Goal: Use online tool/utility: Utilize a website feature to perform a specific function

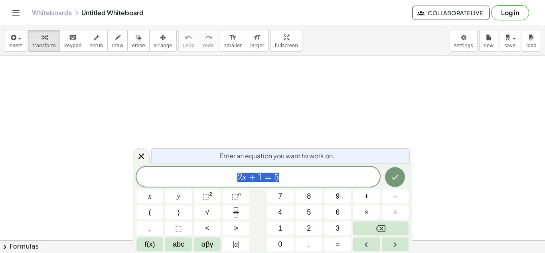
scroll to position [1, 0]
click at [399, 176] on icon "Done" at bounding box center [395, 177] width 10 height 10
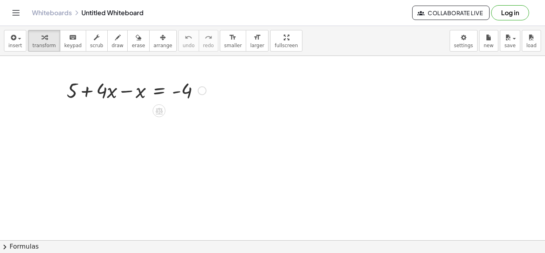
click at [159, 91] on div at bounding box center [137, 89] width 148 height 27
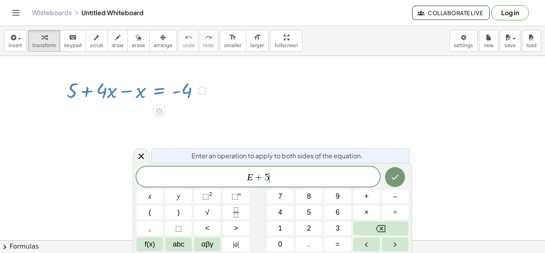
scroll to position [2, 0]
click at [395, 181] on icon "Done" at bounding box center [395, 177] width 10 height 10
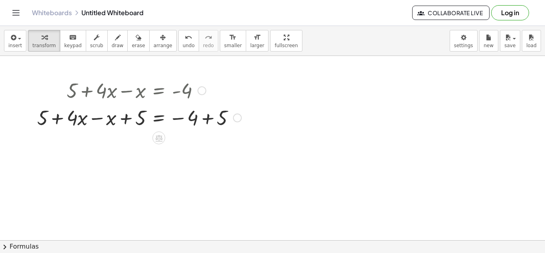
click at [203, 119] on div at bounding box center [139, 116] width 212 height 27
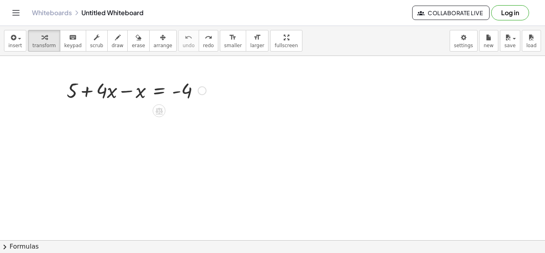
click at [158, 91] on div at bounding box center [137, 89] width 148 height 27
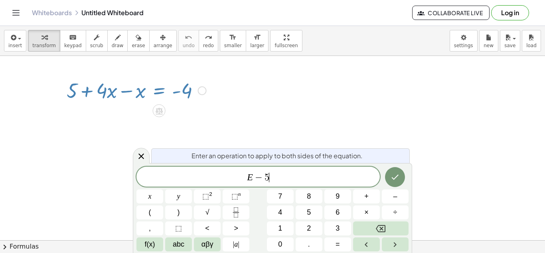
scroll to position [3, 0]
click at [390, 175] on button "Done" at bounding box center [395, 177] width 20 height 20
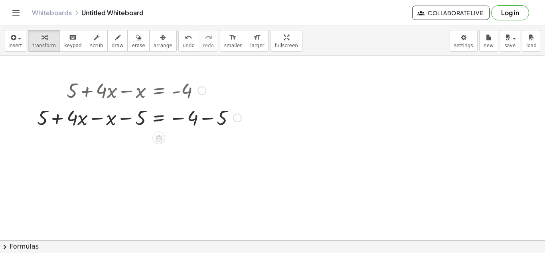
click at [201, 122] on div at bounding box center [139, 116] width 212 height 27
click at [115, 120] on div at bounding box center [139, 118] width 212 height 27
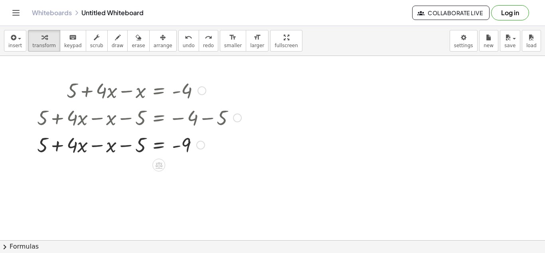
click at [140, 149] on div at bounding box center [125, 144] width 241 height 27
click at [139, 148] on div at bounding box center [125, 144] width 241 height 27
drag, startPoint x: 139, startPoint y: 148, endPoint x: 42, endPoint y: 146, distance: 96.6
drag, startPoint x: 109, startPoint y: 149, endPoint x: 140, endPoint y: 148, distance: 30.7
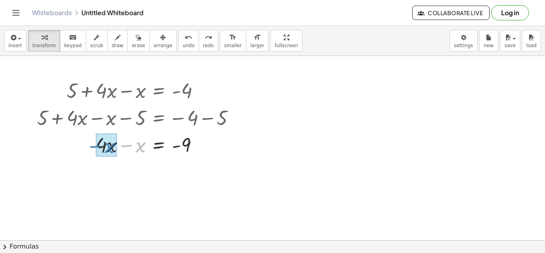
drag, startPoint x: 143, startPoint y: 150, endPoint x: 113, endPoint y: 151, distance: 30.8
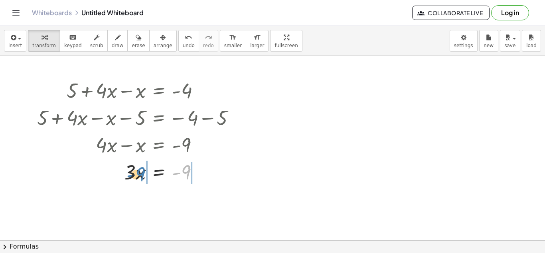
drag, startPoint x: 186, startPoint y: 176, endPoint x: 141, endPoint y: 178, distance: 45.6
click at [141, 178] on div at bounding box center [139, 171] width 212 height 27
click at [158, 190] on icon at bounding box center [158, 192] width 7 height 7
click at [158, 190] on span "×" at bounding box center [158, 192] width 5 height 12
click at [158, 172] on div at bounding box center [139, 171] width 172 height 27
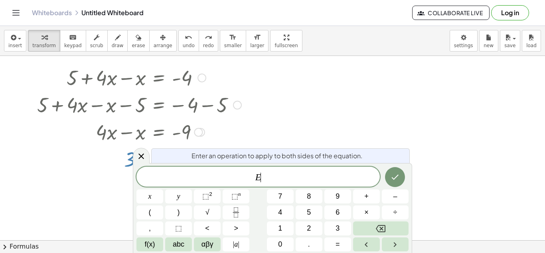
scroll to position [14, 0]
click at [382, 121] on div at bounding box center [272, 238] width 545 height 393
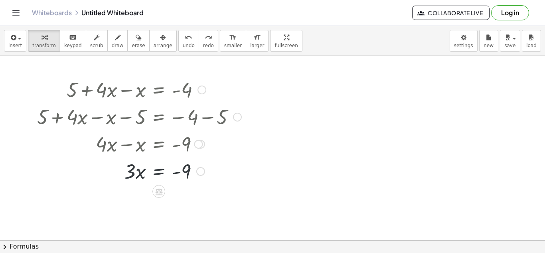
scroll to position [0, 0]
click at [160, 171] on div at bounding box center [139, 171] width 172 height 27
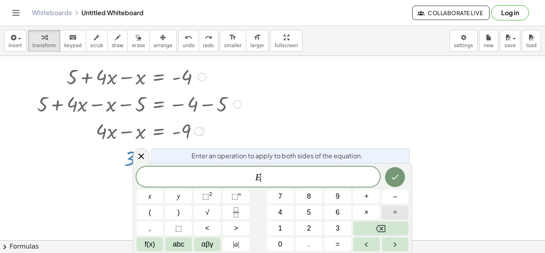
scroll to position [14, 0]
click at [404, 210] on button "÷" at bounding box center [395, 212] width 27 height 14
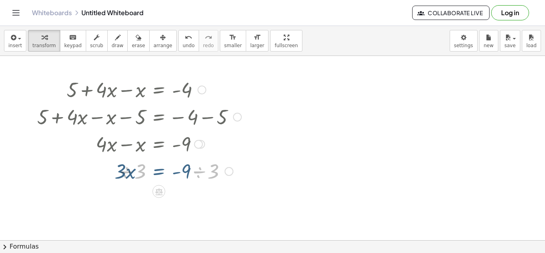
scroll to position [0, 0]
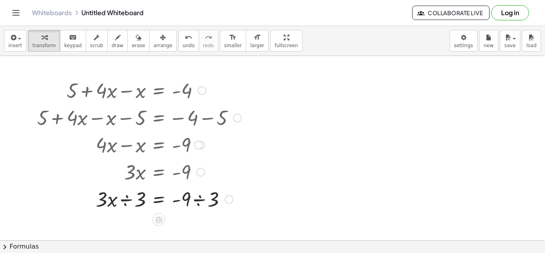
click at [205, 204] on div at bounding box center [139, 198] width 212 height 27
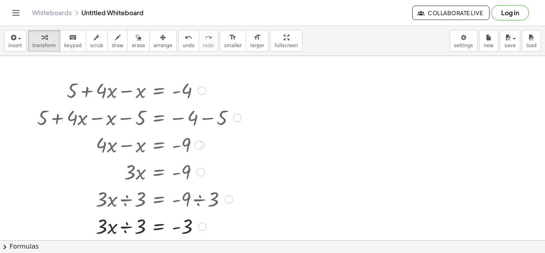
click at [123, 224] on div at bounding box center [139, 225] width 212 height 27
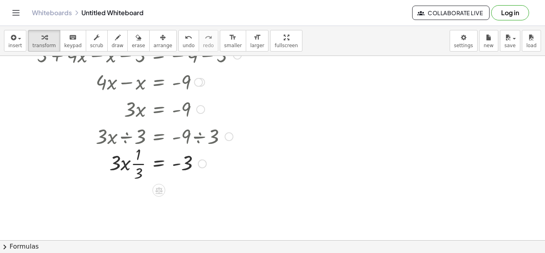
scroll to position [65, 0]
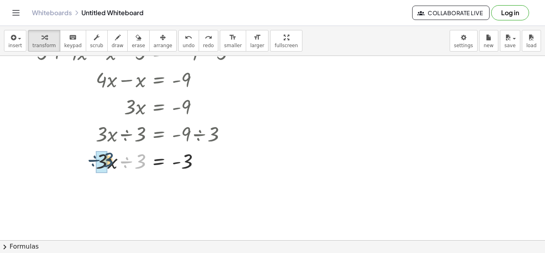
drag, startPoint x: 136, startPoint y: 164, endPoint x: 104, endPoint y: 163, distance: 31.6
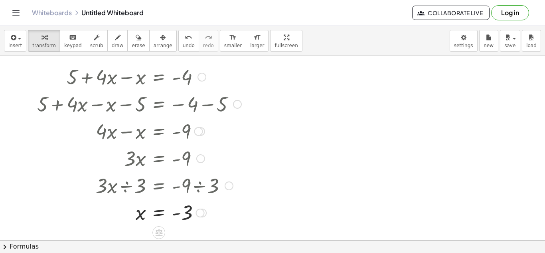
scroll to position [14, 0]
click at [282, 113] on div at bounding box center [272, 226] width 545 height 368
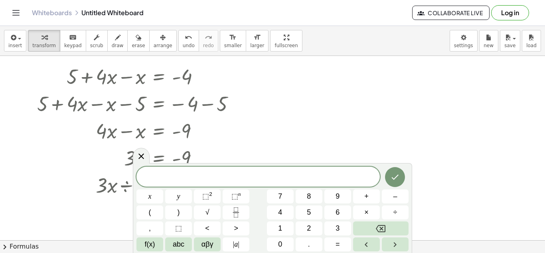
click at [261, 114] on div at bounding box center [272, 226] width 545 height 368
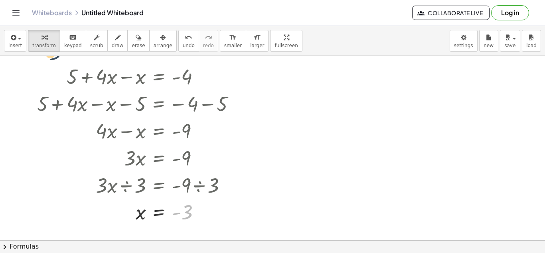
drag, startPoint x: 216, startPoint y: 216, endPoint x: 83, endPoint y: 56, distance: 207.2
click at [83, 56] on div "+ 5 + · 4 · x − x = - 4 + 5 + · 4 · x − x − 5 = − 4 − 5 + 5 + · 4 · x − x − 5 =…" at bounding box center [272, 226] width 545 height 368
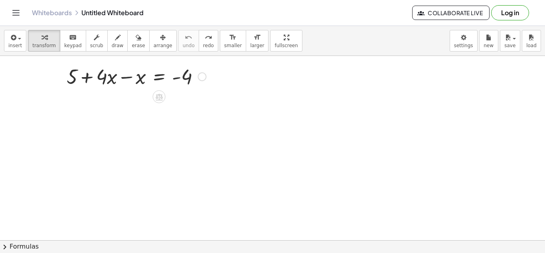
click at [200, 89] on div "+ 5 + · 4 · x − x = - 4" at bounding box center [134, 75] width 158 height 31
click at [353, 96] on div at bounding box center [272, 226] width 545 height 368
click at [161, 74] on div at bounding box center [137, 75] width 148 height 27
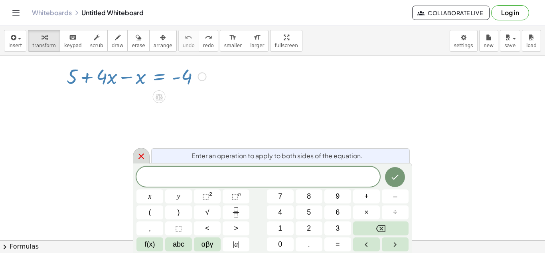
click at [144, 153] on icon at bounding box center [142, 156] width 10 height 10
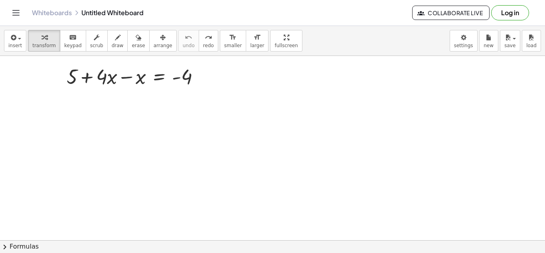
drag, startPoint x: 230, startPoint y: 71, endPoint x: 54, endPoint y: 61, distance: 175.6
click at [54, 61] on div "+ 5 + · 4 · x − x = - 4" at bounding box center [272, 226] width 545 height 368
click at [73, 75] on div at bounding box center [137, 75] width 148 height 27
click at [136, 36] on icon "button" at bounding box center [139, 38] width 6 height 10
click at [137, 72] on div at bounding box center [272, 226] width 545 height 368
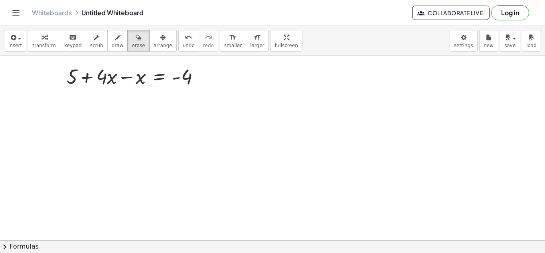
click at [141, 74] on div at bounding box center [272, 226] width 545 height 368
drag, startPoint x: 141, startPoint y: 75, endPoint x: 216, endPoint y: 94, distance: 77.3
click at [216, 94] on div at bounding box center [272, 226] width 545 height 368
drag, startPoint x: 182, startPoint y: 88, endPoint x: 175, endPoint y: 85, distance: 7.5
click at [175, 85] on div at bounding box center [272, 226] width 545 height 368
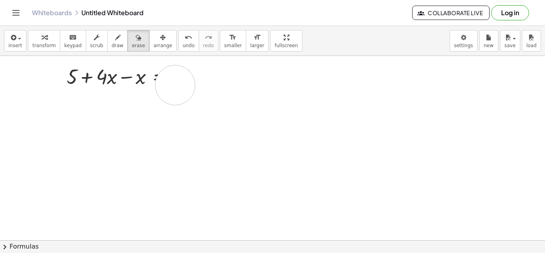
click at [176, 86] on div at bounding box center [272, 226] width 545 height 368
drag, startPoint x: 176, startPoint y: 86, endPoint x: 184, endPoint y: 55, distance: 31.9
click at [184, 55] on div "insert select one: Math Expression Function Text Youtube Video Graphing Geometr…" at bounding box center [272, 139] width 545 height 227
click at [95, 40] on div "button" at bounding box center [96, 37] width 13 height 10
drag, startPoint x: 69, startPoint y: 72, endPoint x: 210, endPoint y: 77, distance: 141.4
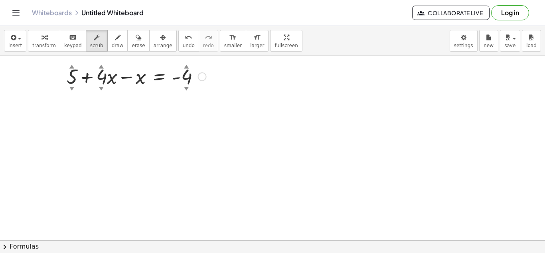
click at [210, 77] on div "+ 5 ▲ ▼ + · 4 ▲ ▼ · x − x = - 4 ▲ ▼" at bounding box center [134, 75] width 158 height 31
click at [68, 73] on div at bounding box center [137, 75] width 148 height 27
click at [251, 92] on div at bounding box center [272, 226] width 545 height 368
click at [317, 126] on div at bounding box center [272, 226] width 545 height 368
click at [8, 243] on span "chevron_right" at bounding box center [5, 247] width 10 height 10
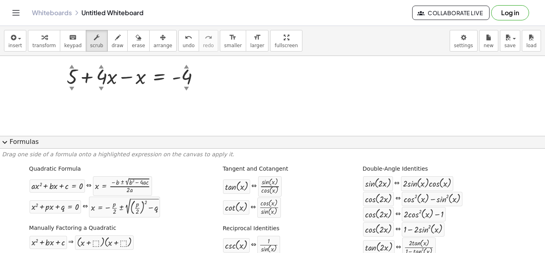
click at [16, 143] on button "expand_more Formulas" at bounding box center [272, 142] width 545 height 13
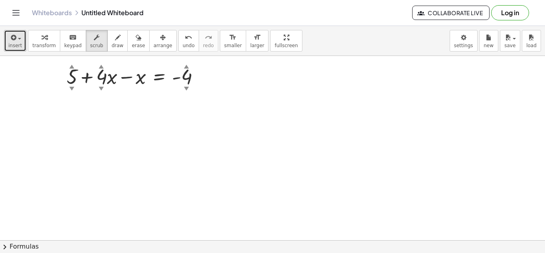
click at [22, 36] on button "insert" at bounding box center [15, 41] width 22 height 22
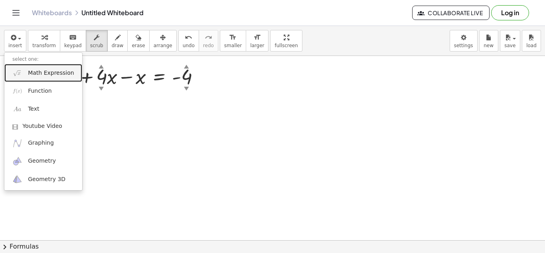
click at [60, 71] on span "Math Expression" at bounding box center [51, 73] width 46 height 8
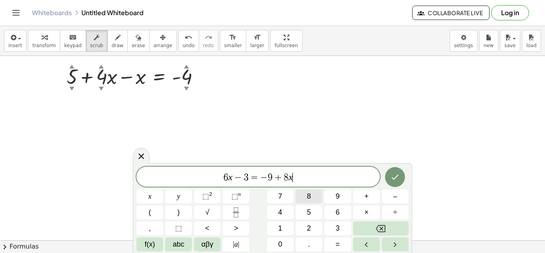
scroll to position [0, 0]
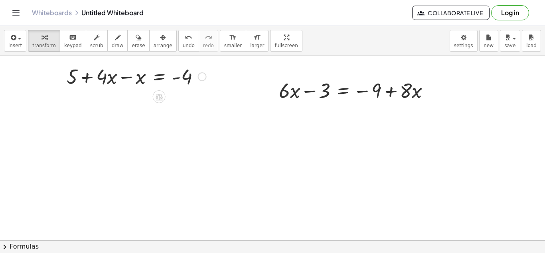
click at [190, 73] on div at bounding box center [137, 75] width 148 height 27
drag, startPoint x: 201, startPoint y: 81, endPoint x: 154, endPoint y: 71, distance: 48.3
click at [154, 71] on div at bounding box center [137, 75] width 148 height 27
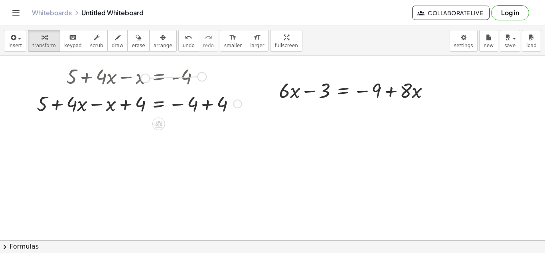
drag, startPoint x: 204, startPoint y: 79, endPoint x: 147, endPoint y: 80, distance: 57.1
click at [159, 77] on div "+ 5 + · 4 · x − x = - 4" at bounding box center [159, 77] width 0 height 0
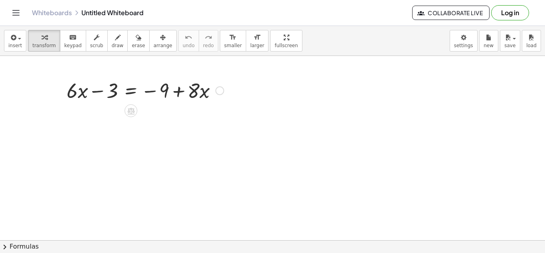
click at [131, 92] on div at bounding box center [145, 89] width 165 height 27
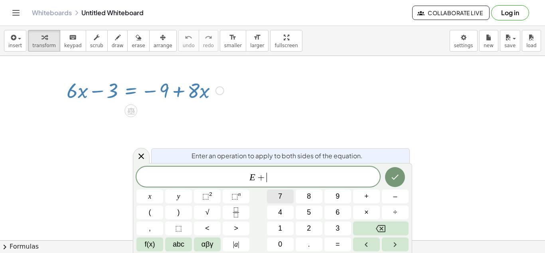
scroll to position [2, 0]
click at [395, 184] on button "Done" at bounding box center [395, 177] width 20 height 20
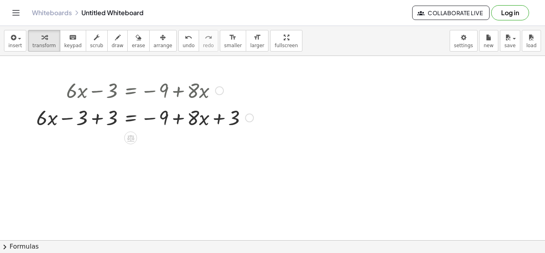
click at [114, 110] on div at bounding box center [144, 116] width 225 height 27
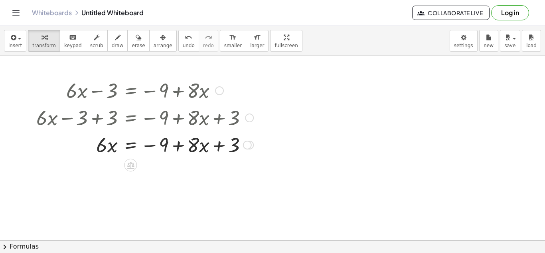
click at [232, 125] on div at bounding box center [144, 116] width 225 height 27
drag, startPoint x: 233, startPoint y: 144, endPoint x: 169, endPoint y: 146, distance: 64.3
drag, startPoint x: 232, startPoint y: 151, endPoint x: 162, endPoint y: 154, distance: 69.5
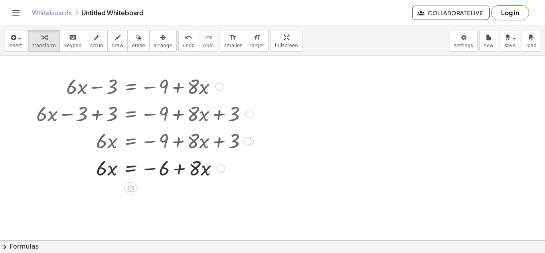
scroll to position [0, 0]
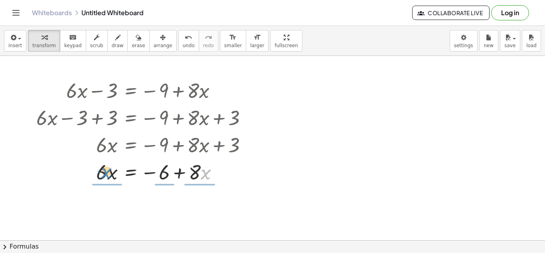
drag, startPoint x: 201, startPoint y: 173, endPoint x: 102, endPoint y: 172, distance: 99.0
click at [102, 172] on div at bounding box center [144, 171] width 225 height 27
drag, startPoint x: 196, startPoint y: 173, endPoint x: 99, endPoint y: 177, distance: 97.1
click at [99, 177] on div at bounding box center [144, 171] width 220 height 27
drag, startPoint x: 203, startPoint y: 171, endPoint x: 212, endPoint y: 175, distance: 9.1
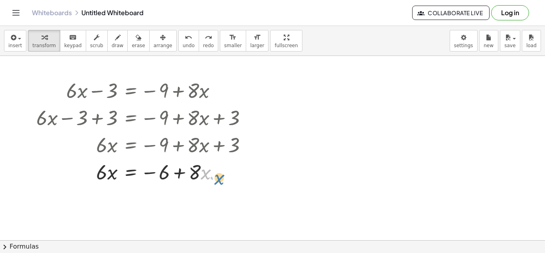
click at [212, 175] on div at bounding box center [143, 171] width 219 height 27
drag, startPoint x: 195, startPoint y: 173, endPoint x: 103, endPoint y: 176, distance: 92.3
click at [103, 176] on div at bounding box center [143, 171] width 219 height 27
drag, startPoint x: 103, startPoint y: 172, endPoint x: 191, endPoint y: 172, distance: 87.8
click at [191, 172] on div at bounding box center [143, 171] width 219 height 27
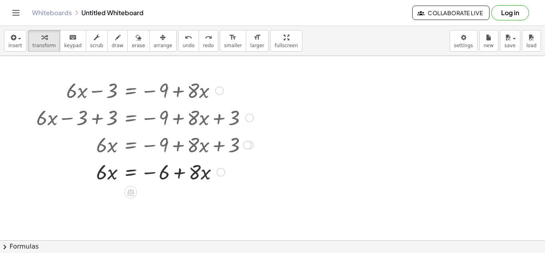
click at [138, 169] on div at bounding box center [150, 171] width 232 height 27
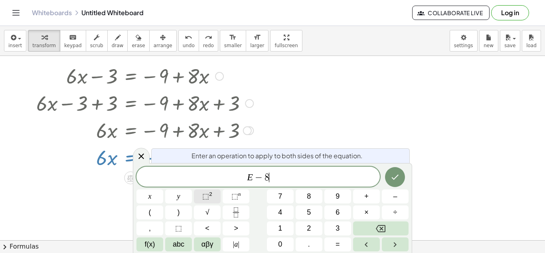
scroll to position [4, 0]
click at [391, 182] on button "Done" at bounding box center [395, 177] width 20 height 20
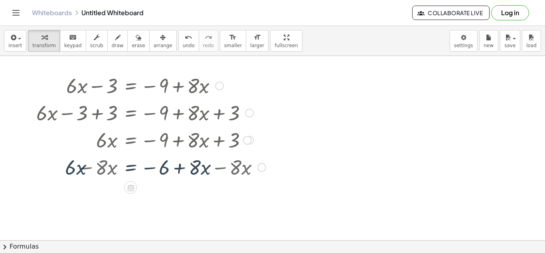
scroll to position [0, 0]
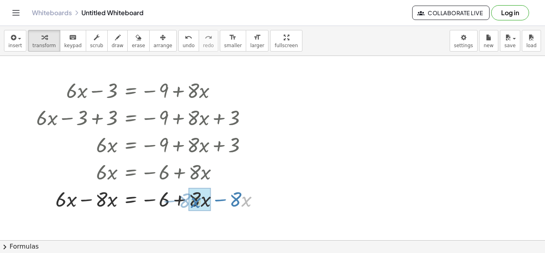
drag, startPoint x: 242, startPoint y: 192, endPoint x: 191, endPoint y: 193, distance: 50.7
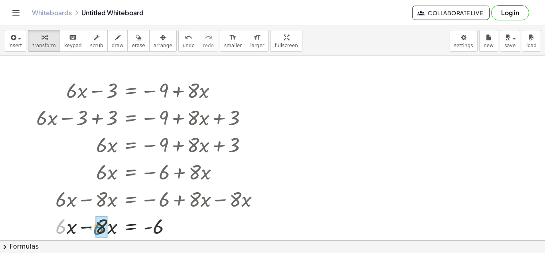
drag, startPoint x: 63, startPoint y: 226, endPoint x: 104, endPoint y: 227, distance: 40.3
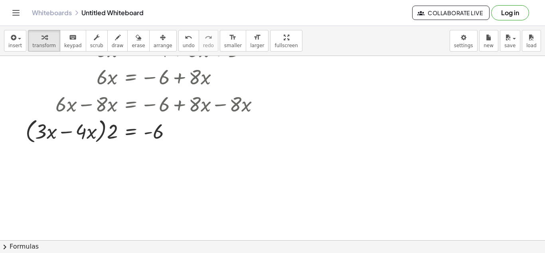
scroll to position [95, 0]
drag, startPoint x: 104, startPoint y: 131, endPoint x: 58, endPoint y: 135, distance: 46.1
drag, startPoint x: 101, startPoint y: 127, endPoint x: 63, endPoint y: 135, distance: 37.9
drag, startPoint x: 113, startPoint y: 133, endPoint x: 118, endPoint y: 135, distance: 5.0
click at [118, 135] on div at bounding box center [151, 130] width 238 height 27
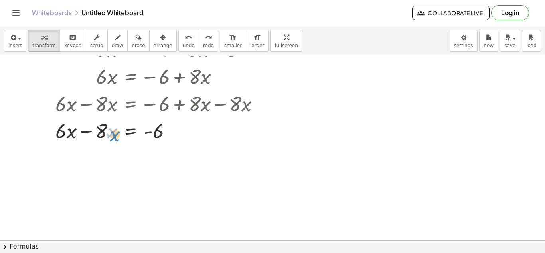
drag, startPoint x: 108, startPoint y: 133, endPoint x: 111, endPoint y: 135, distance: 4.2
click at [111, 135] on div at bounding box center [151, 130] width 238 height 27
click at [103, 134] on div at bounding box center [151, 130] width 238 height 27
click at [63, 132] on div at bounding box center [151, 130] width 238 height 27
click at [99, 129] on div at bounding box center [151, 130] width 238 height 27
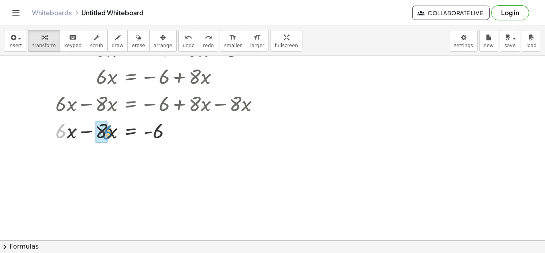
drag, startPoint x: 59, startPoint y: 127, endPoint x: 106, endPoint y: 129, distance: 46.7
click at [102, 129] on div at bounding box center [151, 130] width 238 height 27
click at [86, 132] on div at bounding box center [151, 130] width 238 height 27
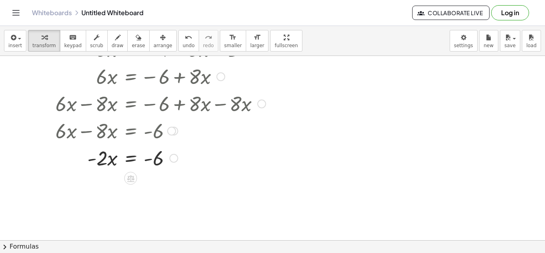
click at [133, 158] on div at bounding box center [151, 157] width 238 height 27
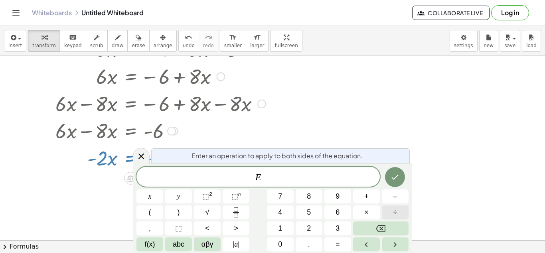
click at [402, 209] on button "÷" at bounding box center [395, 212] width 27 height 14
click at [315, 224] on button "2" at bounding box center [309, 228] width 27 height 14
click at [390, 181] on button "Done" at bounding box center [395, 177] width 20 height 20
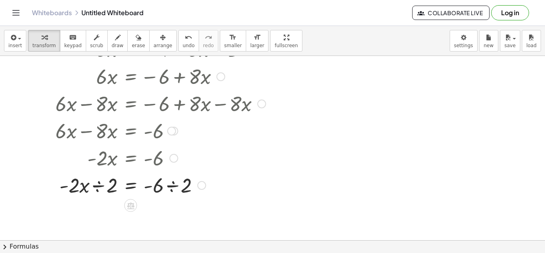
click at [164, 190] on div at bounding box center [151, 184] width 238 height 27
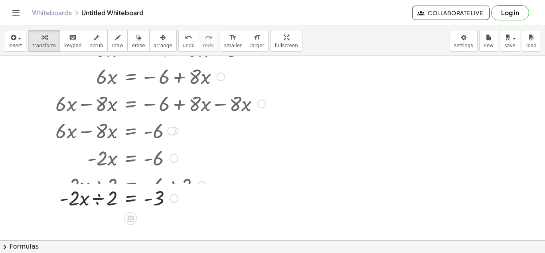
click at [96, 185] on div at bounding box center [164, 184] width 265 height 27
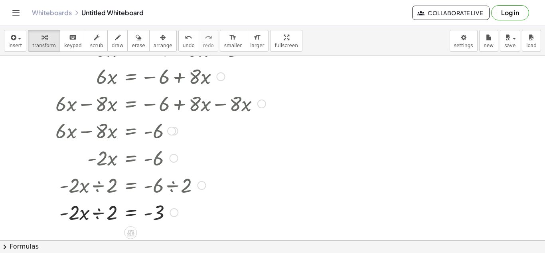
click at [95, 217] on div at bounding box center [151, 211] width 238 height 27
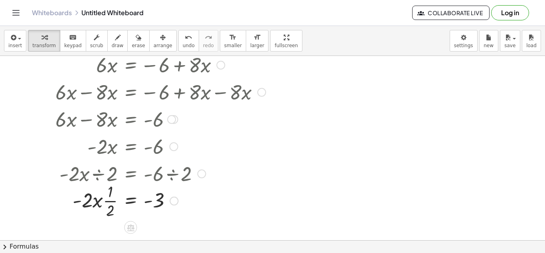
scroll to position [107, 0]
click at [90, 200] on div at bounding box center [144, 199] width 251 height 27
click at [83, 199] on div at bounding box center [144, 199] width 251 height 27
click at [99, 199] on div at bounding box center [144, 199] width 251 height 27
drag, startPoint x: 116, startPoint y: 199, endPoint x: 74, endPoint y: 198, distance: 41.5
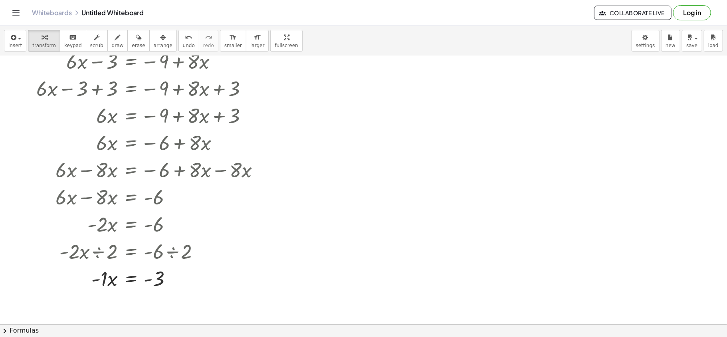
scroll to position [29, 0]
click at [128, 227] on div at bounding box center [151, 223] width 182 height 27
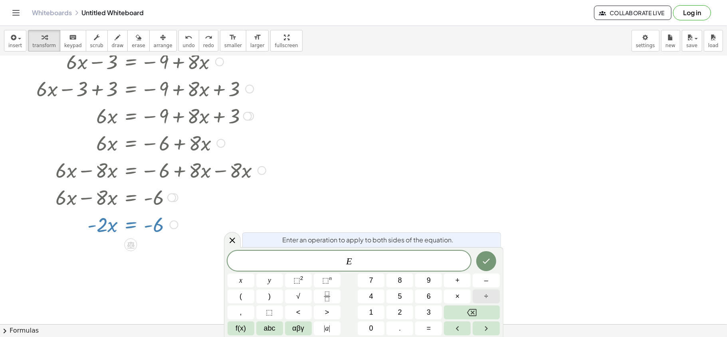
click at [495, 252] on button "÷" at bounding box center [486, 296] width 27 height 14
click at [493, 252] on button "Done" at bounding box center [486, 261] width 20 height 20
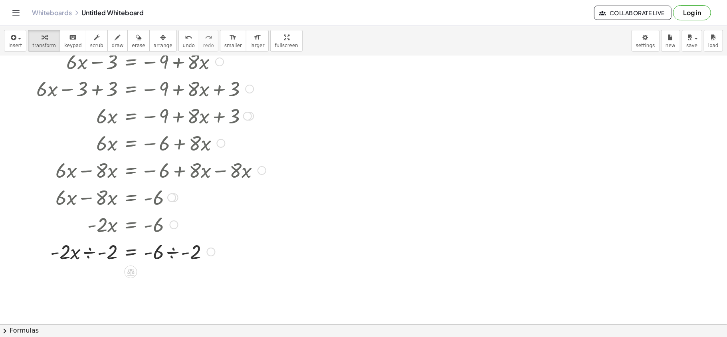
click at [161, 246] on div at bounding box center [151, 251] width 238 height 27
click at [159, 248] on div at bounding box center [151, 251] width 238 height 27
click at [159, 250] on div at bounding box center [151, 251] width 238 height 27
drag, startPoint x: 185, startPoint y: 254, endPoint x: 184, endPoint y: 263, distance: 10.1
click at [184, 252] on div at bounding box center [151, 251] width 238 height 27
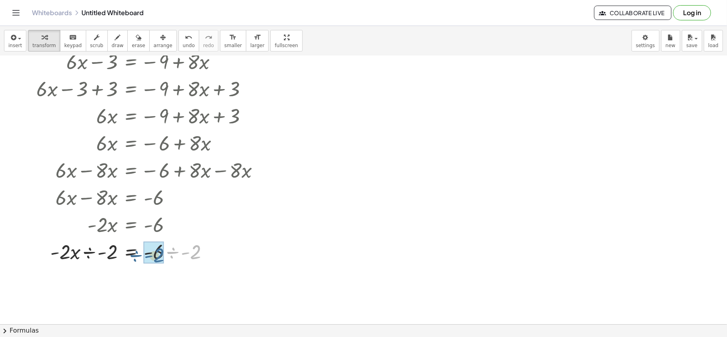
drag, startPoint x: 198, startPoint y: 254, endPoint x: 162, endPoint y: 257, distance: 35.3
click at [63, 252] on div at bounding box center [173, 251] width 283 height 27
drag, startPoint x: 73, startPoint y: 279, endPoint x: 71, endPoint y: 283, distance: 5.0
click at [71, 252] on div at bounding box center [151, 278] width 238 height 27
drag, startPoint x: 109, startPoint y: 279, endPoint x: 64, endPoint y: 279, distance: 44.7
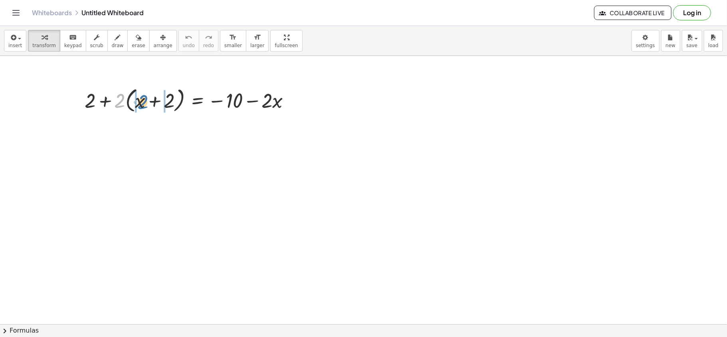
drag, startPoint x: 119, startPoint y: 105, endPoint x: 141, endPoint y: 106, distance: 22.0
click at [141, 106] on div at bounding box center [191, 100] width 220 height 30
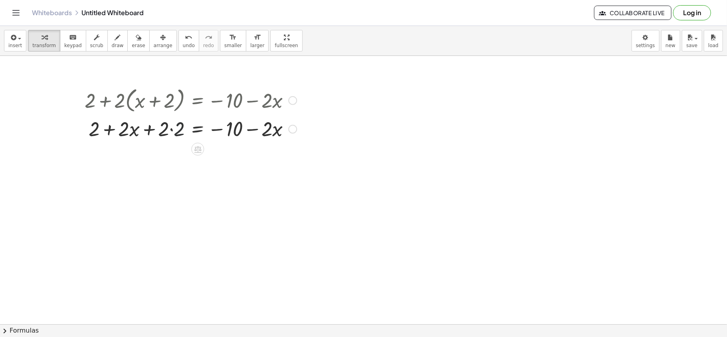
click at [175, 135] on div at bounding box center [191, 128] width 220 height 27
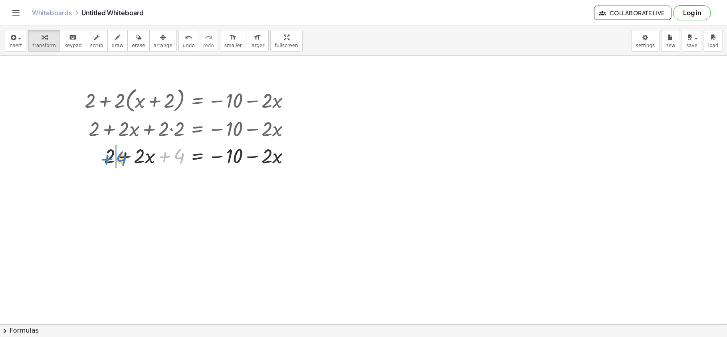
drag, startPoint x: 173, startPoint y: 157, endPoint x: 111, endPoint y: 159, distance: 62.3
click at [111, 159] on div at bounding box center [191, 155] width 220 height 27
drag, startPoint x: 184, startPoint y: 156, endPoint x: 108, endPoint y: 162, distance: 76.1
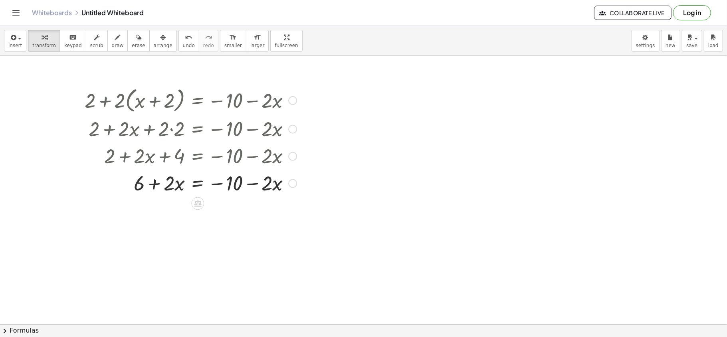
click at [199, 182] on div at bounding box center [191, 182] width 220 height 27
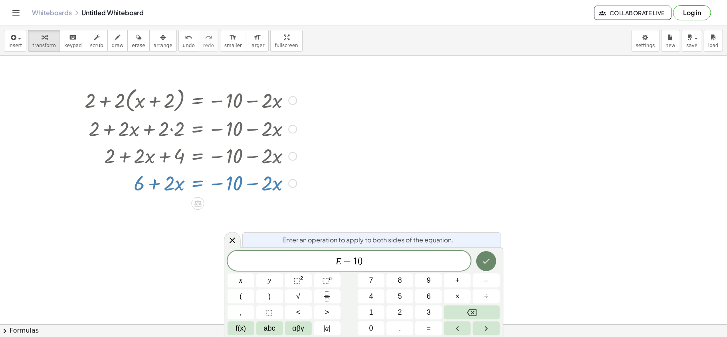
click at [479, 261] on button "Done" at bounding box center [486, 261] width 20 height 20
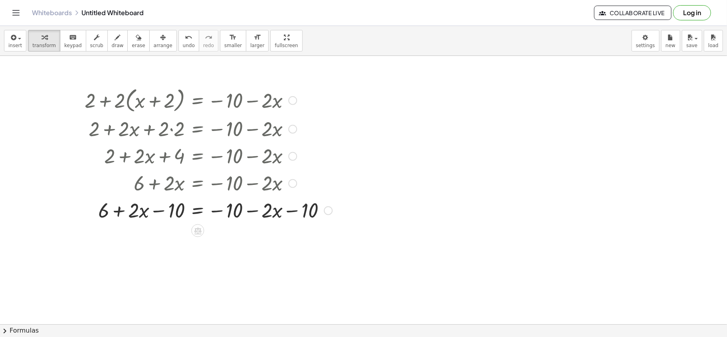
click at [175, 221] on div at bounding box center [208, 209] width 255 height 27
drag, startPoint x: 181, startPoint y: 209, endPoint x: 100, endPoint y: 211, distance: 81.1
click at [100, 211] on div at bounding box center [208, 209] width 255 height 27
drag, startPoint x: 173, startPoint y: 213, endPoint x: 103, endPoint y: 213, distance: 69.9
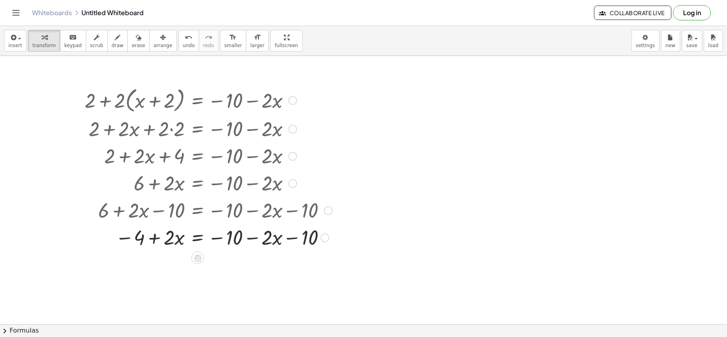
click at [311, 215] on div at bounding box center [208, 209] width 255 height 27
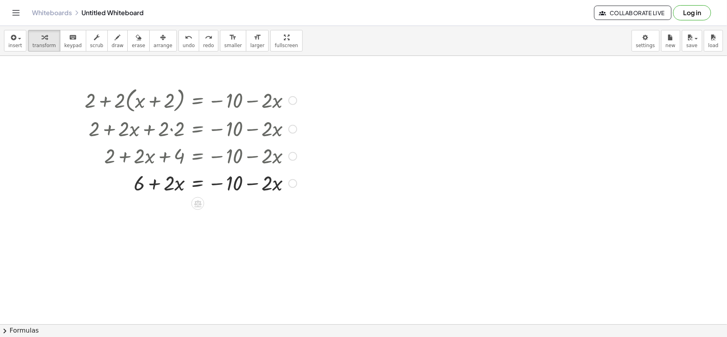
click at [198, 184] on div at bounding box center [191, 182] width 220 height 27
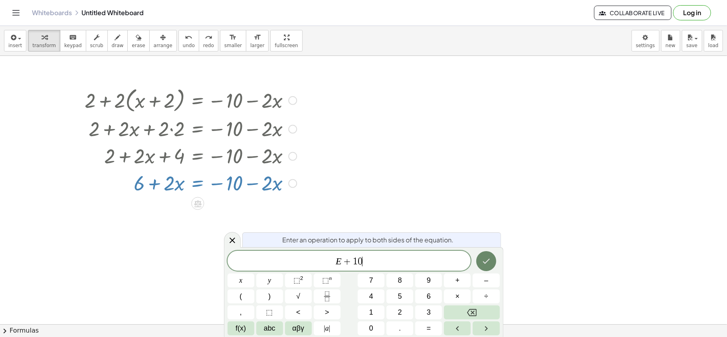
click at [482, 256] on icon "Done" at bounding box center [486, 261] width 10 height 10
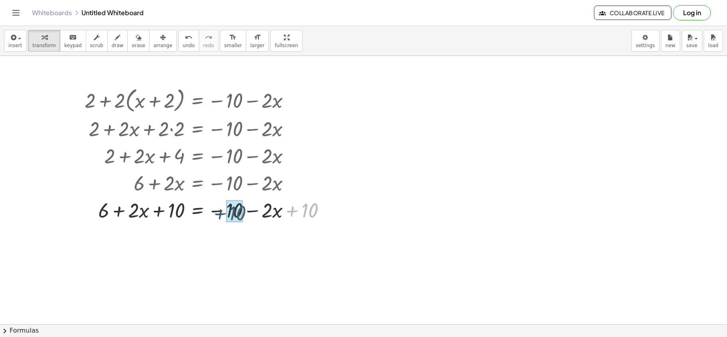
drag, startPoint x: 307, startPoint y: 203, endPoint x: 234, endPoint y: 206, distance: 73.5
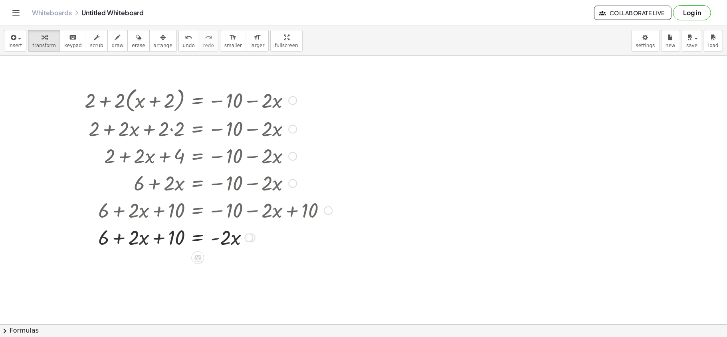
click at [174, 210] on div at bounding box center [208, 209] width 255 height 27
drag, startPoint x: 179, startPoint y: 234, endPoint x: 105, endPoint y: 235, distance: 74.3
click at [198, 264] on div at bounding box center [208, 264] width 255 height 27
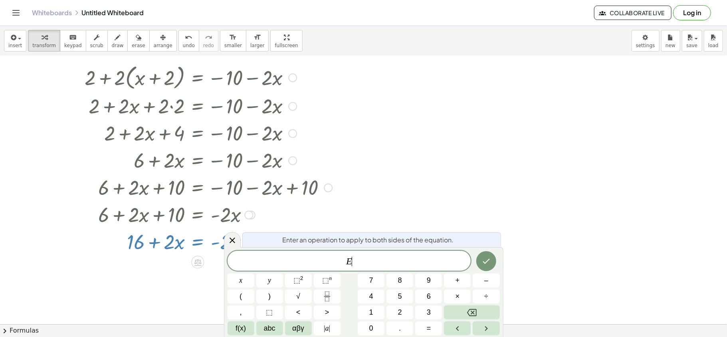
scroll to position [23, 0]
click at [484, 266] on button "Done" at bounding box center [486, 261] width 20 height 20
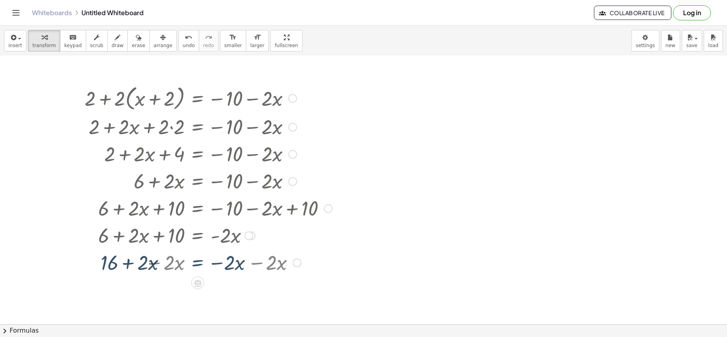
scroll to position [0, 0]
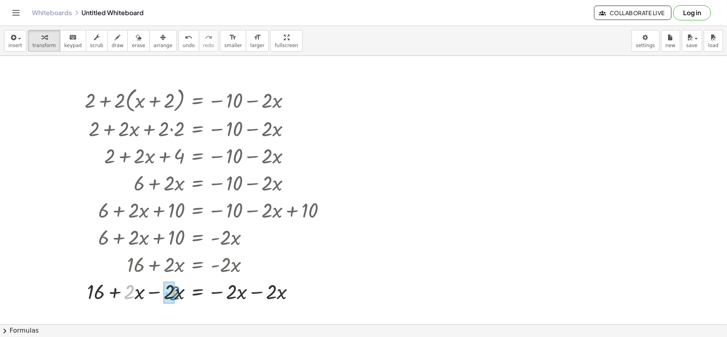
drag, startPoint x: 133, startPoint y: 294, endPoint x: 178, endPoint y: 293, distance: 44.7
click at [178, 293] on div at bounding box center [208, 291] width 255 height 27
drag, startPoint x: 232, startPoint y: 291, endPoint x: 269, endPoint y: 291, distance: 37.1
drag, startPoint x: 170, startPoint y: 294, endPoint x: 132, endPoint y: 294, distance: 37.9
click at [132, 294] on div at bounding box center [205, 291] width 262 height 30
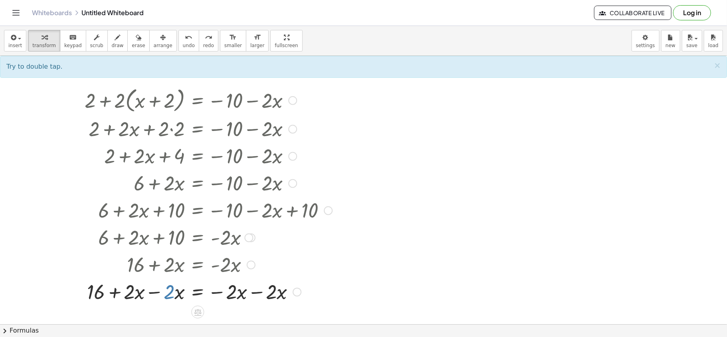
click at [168, 293] on div at bounding box center [208, 291] width 255 height 27
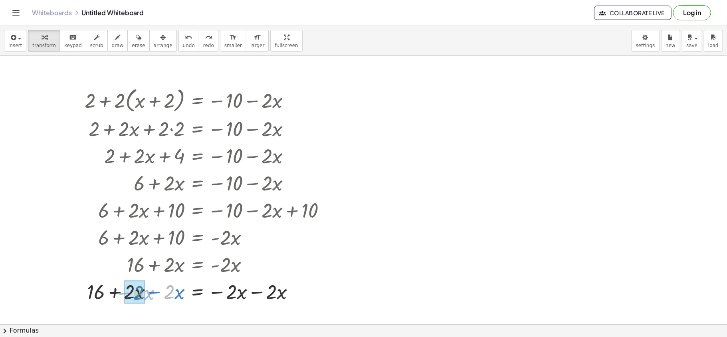
drag, startPoint x: 169, startPoint y: 294, endPoint x: 140, endPoint y: 295, distance: 29.6
click at [272, 294] on div at bounding box center [208, 291] width 255 height 27
click at [270, 294] on div at bounding box center [208, 291] width 255 height 27
click at [297, 293] on div at bounding box center [295, 292] width 9 height 9
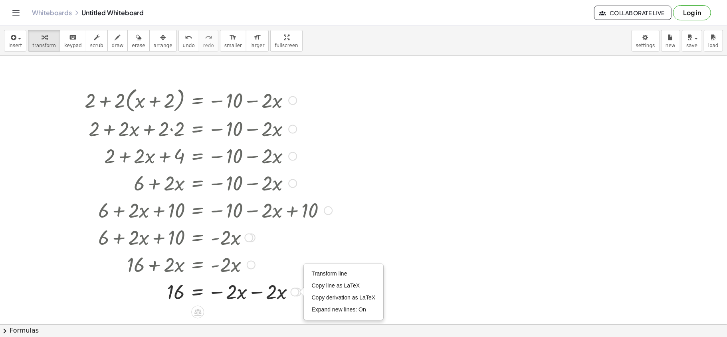
click at [299, 252] on div at bounding box center [208, 264] width 255 height 27
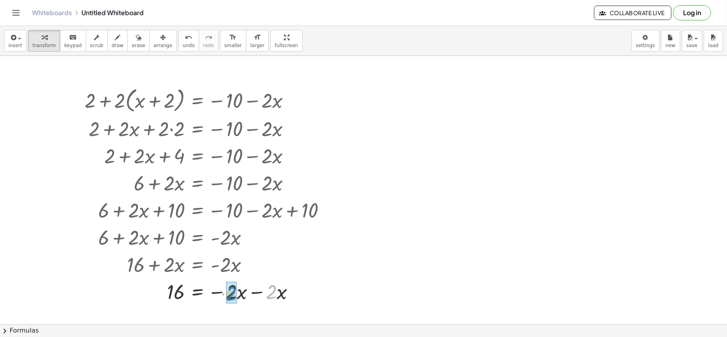
drag, startPoint x: 273, startPoint y: 291, endPoint x: 233, endPoint y: 293, distance: 40.4
click at [281, 296] on div at bounding box center [203, 291] width 244 height 27
click at [280, 296] on div at bounding box center [203, 291] width 244 height 27
drag, startPoint x: 276, startPoint y: 295, endPoint x: 246, endPoint y: 297, distance: 30.4
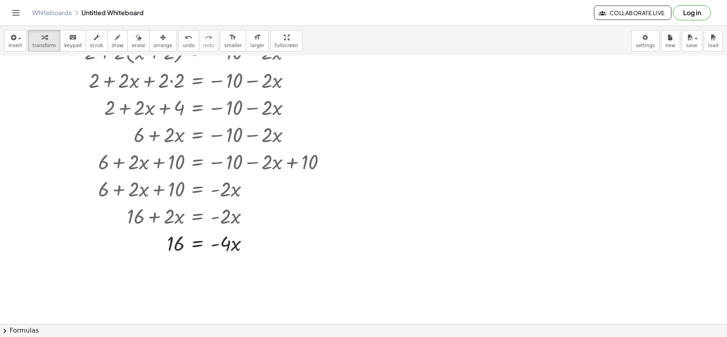
scroll to position [50, 0]
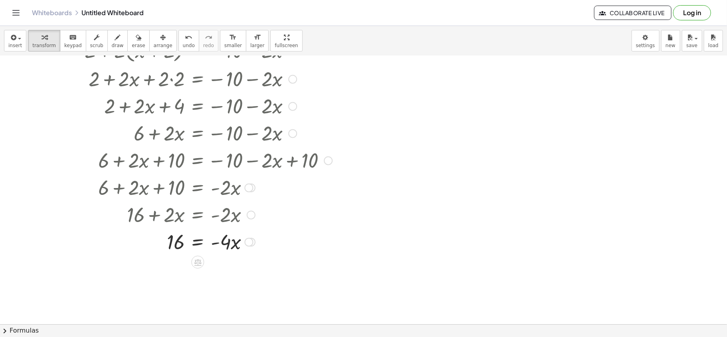
click at [202, 243] on div at bounding box center [208, 241] width 255 height 27
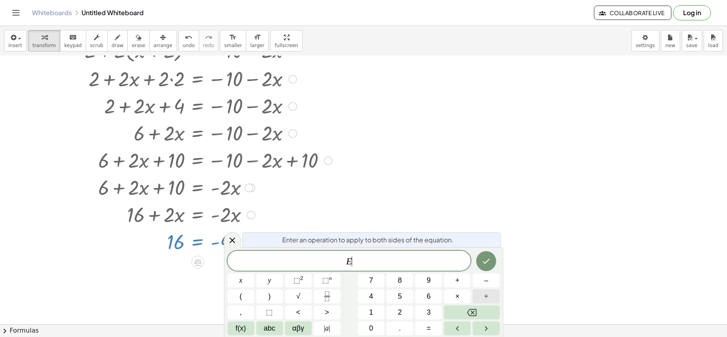
click at [487, 299] on span "÷" at bounding box center [486, 296] width 4 height 11
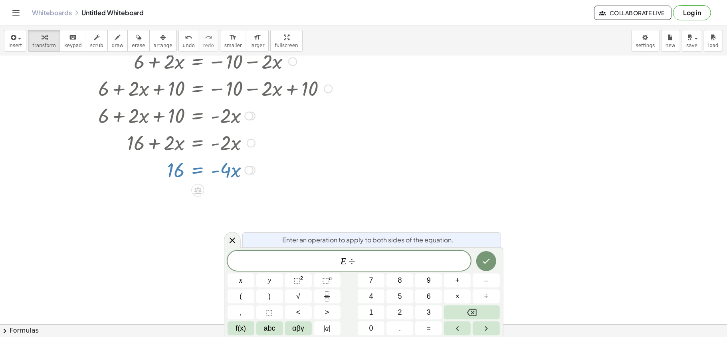
scroll to position [120, 0]
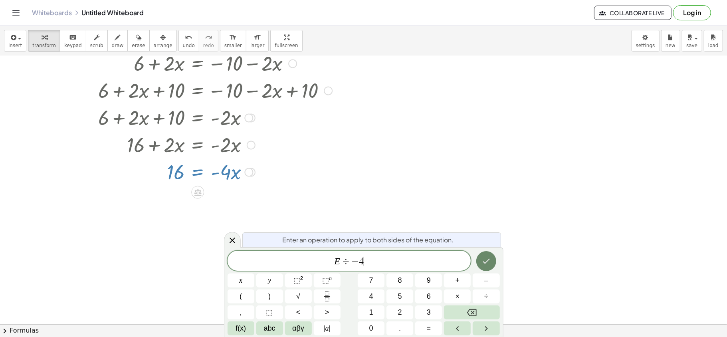
click at [486, 264] on icon "Done" at bounding box center [486, 261] width 10 height 10
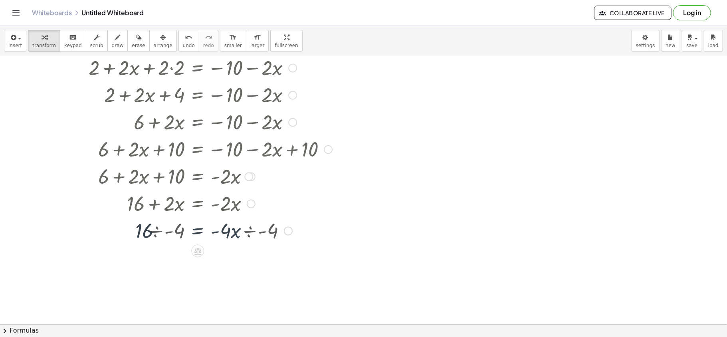
scroll to position [50, 0]
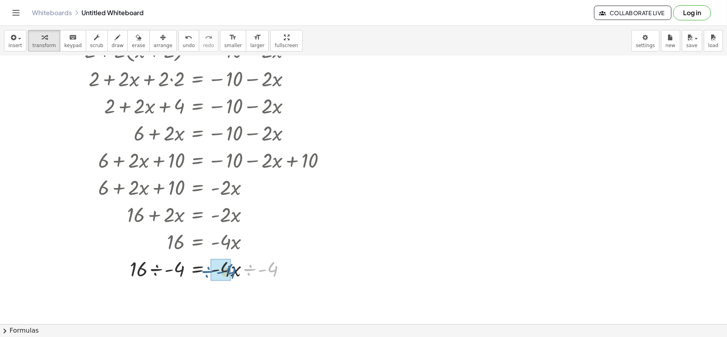
drag, startPoint x: 270, startPoint y: 271, endPoint x: 228, endPoint y: 273, distance: 42.7
drag, startPoint x: 174, startPoint y: 295, endPoint x: 141, endPoint y: 295, distance: 32.7
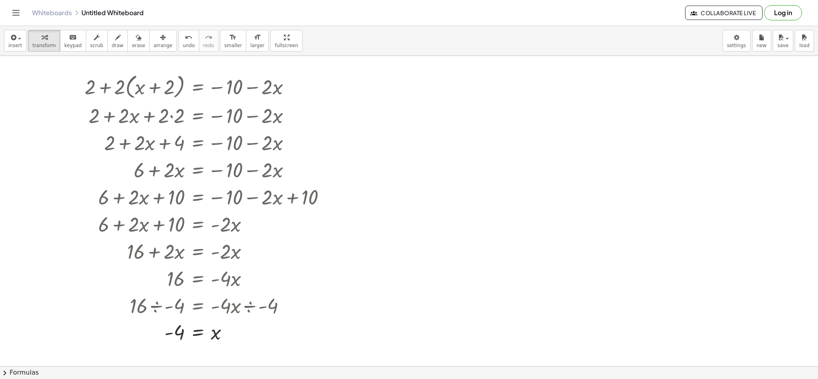
scroll to position [11, 0]
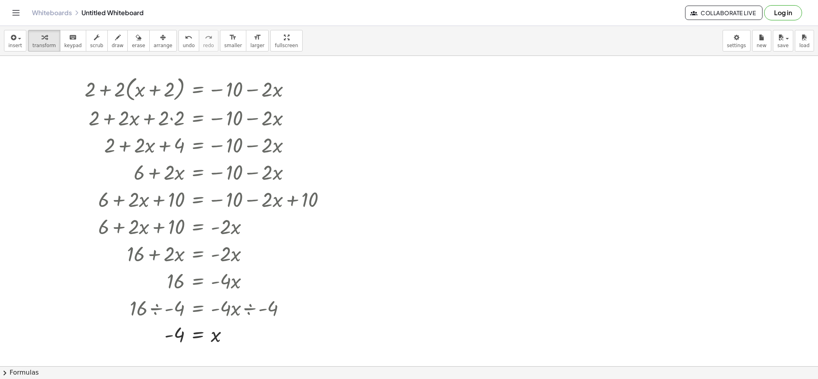
click at [416, 216] on div at bounding box center [409, 355] width 818 height 620
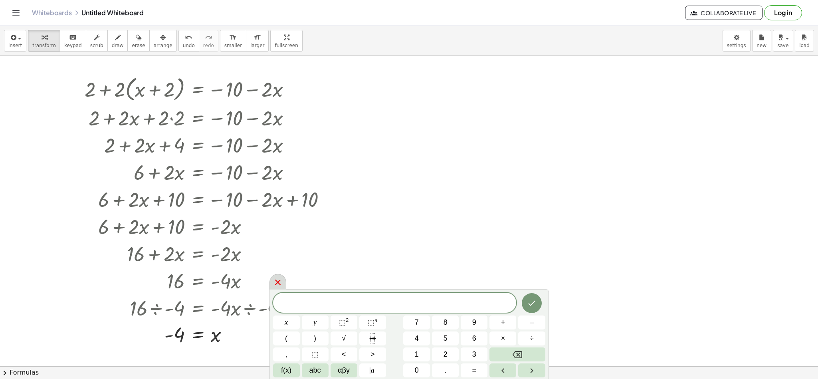
click at [277, 283] on icon at bounding box center [278, 282] width 6 height 6
